Goal: Task Accomplishment & Management: Manage account settings

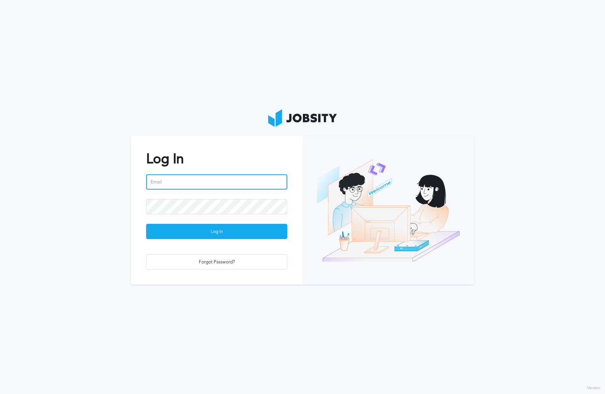
click at [185, 183] on input "email" at bounding box center [216, 182] width 141 height 15
click at [260, 175] on input "email" at bounding box center [216, 182] width 141 height 15
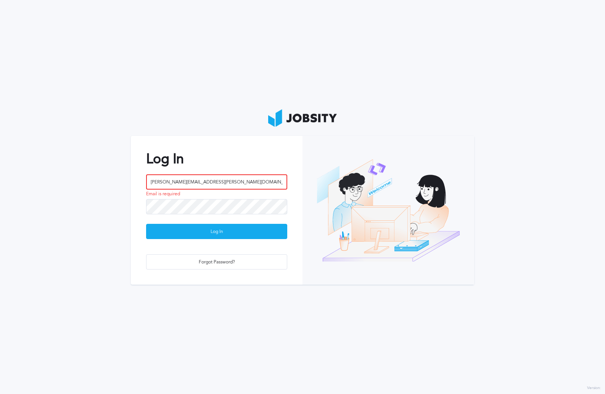
type input "[PERSON_NAME][EMAIL_ADDRESS][PERSON_NAME][DOMAIN_NAME]"
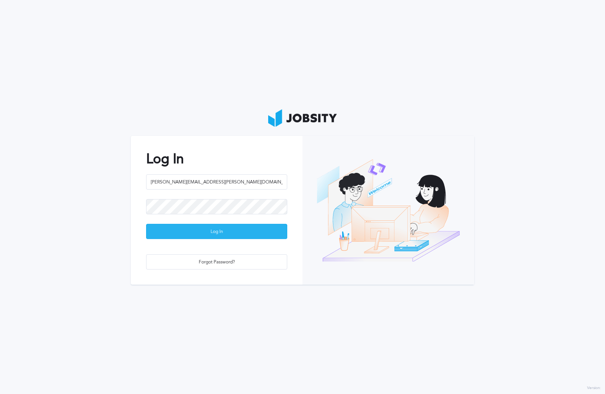
click at [244, 236] on div "Log In" at bounding box center [216, 232] width 140 height 15
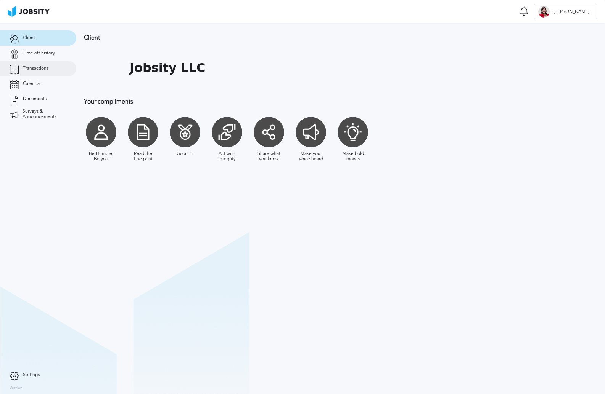
click at [40, 67] on span "Transactions" at bounding box center [36, 68] width 26 height 5
